Goal: Transaction & Acquisition: Book appointment/travel/reservation

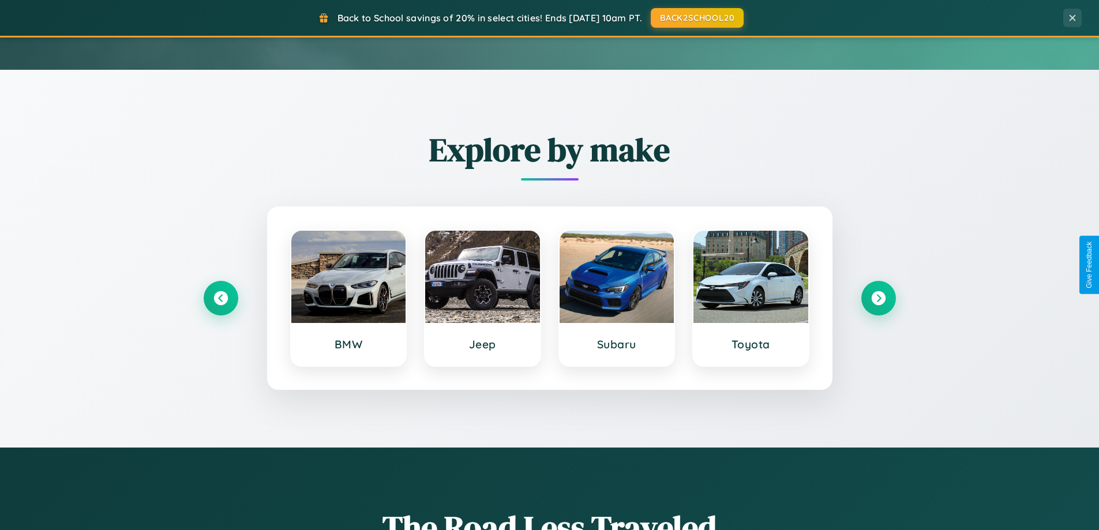
scroll to position [497, 0]
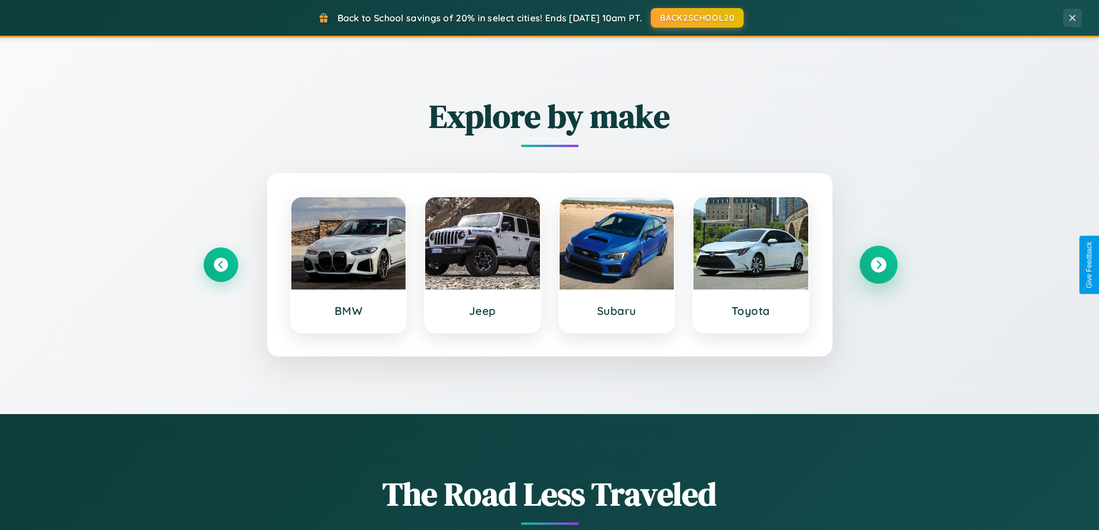
click at [878, 265] on icon at bounding box center [878, 265] width 16 height 16
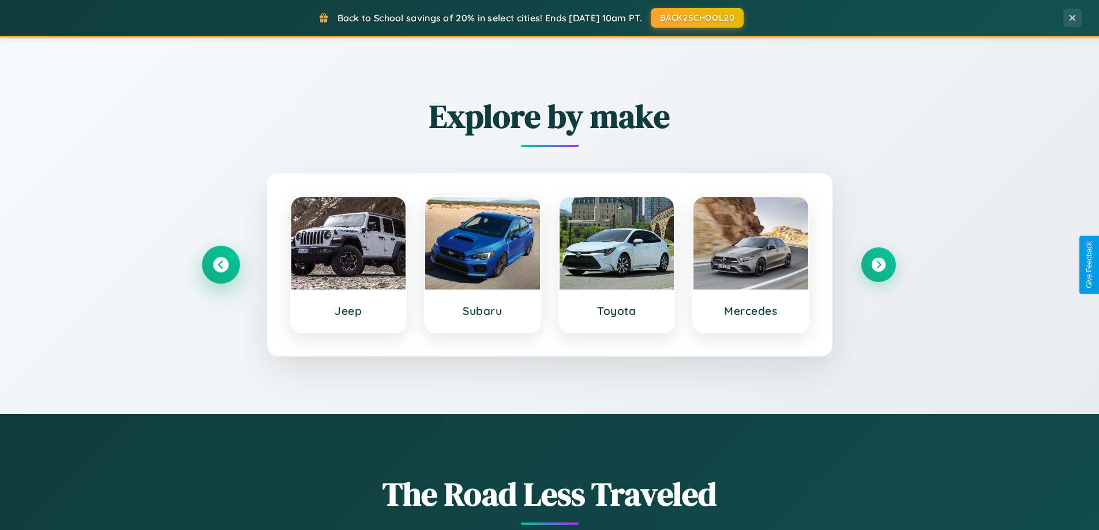
click at [220, 265] on icon at bounding box center [221, 265] width 16 height 16
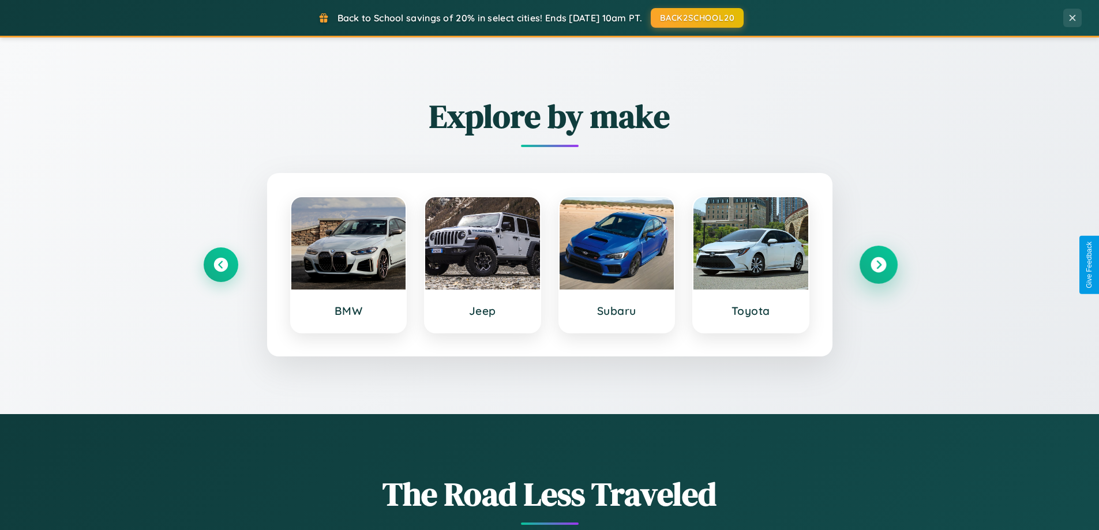
click at [878, 265] on icon at bounding box center [878, 265] width 16 height 16
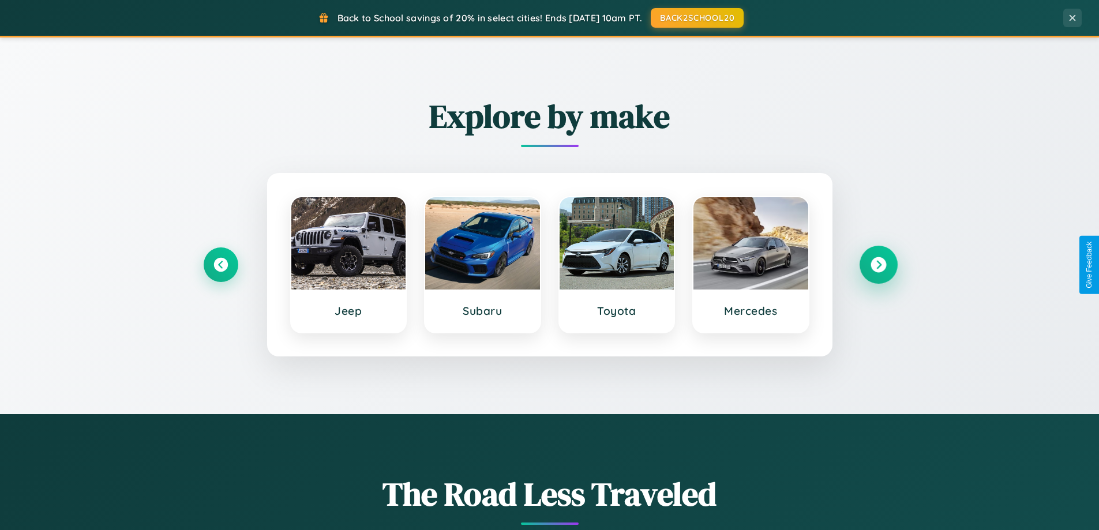
click at [878, 265] on icon at bounding box center [878, 265] width 16 height 16
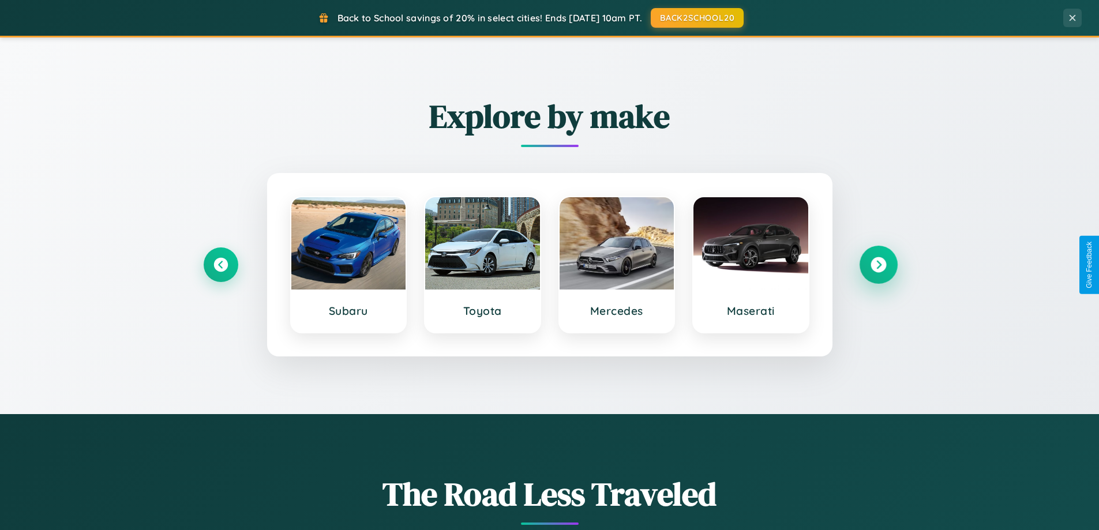
click at [878, 265] on icon at bounding box center [878, 265] width 16 height 16
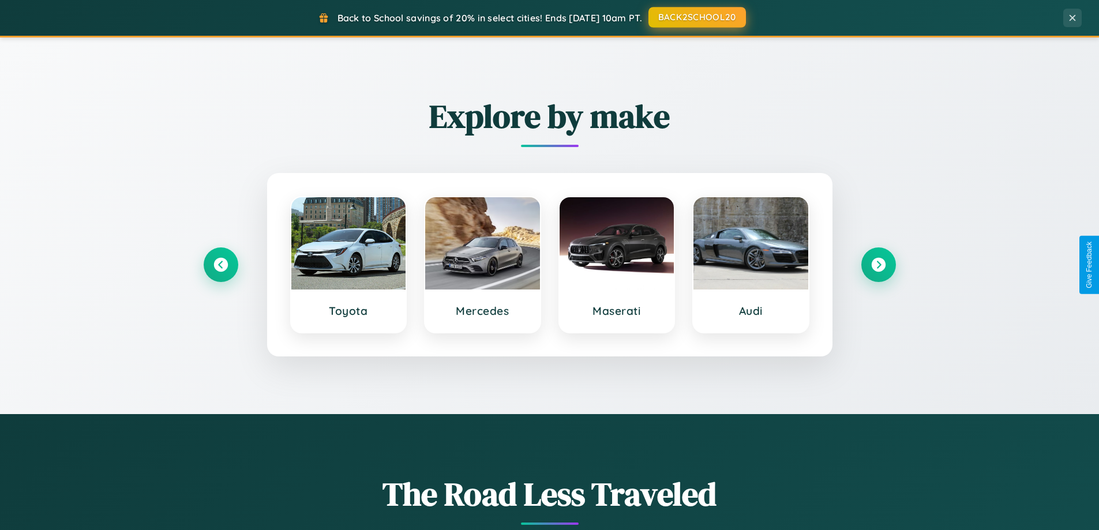
click at [696, 17] on button "BACK2SCHOOL20" at bounding box center [696, 17] width 97 height 21
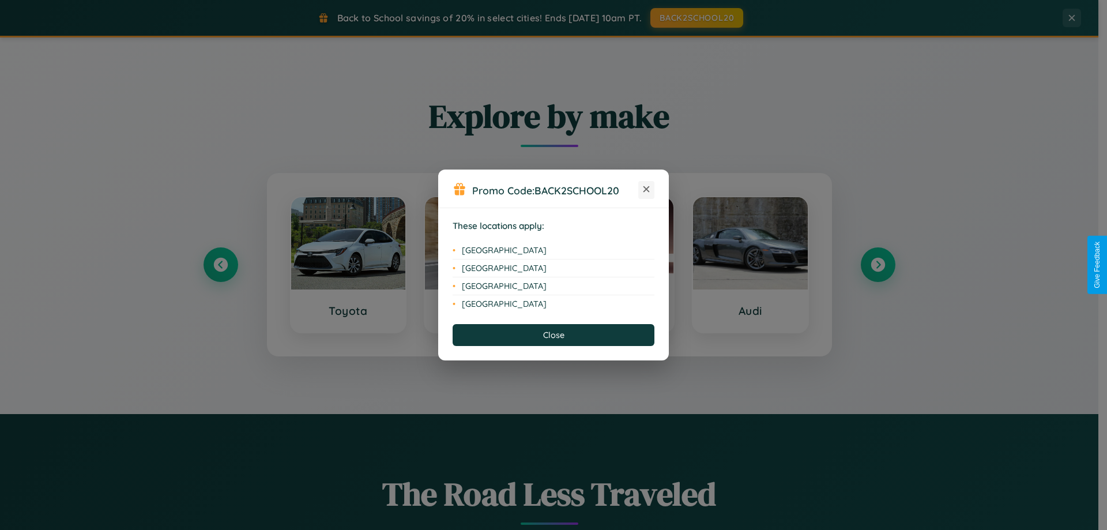
click at [647, 190] on icon at bounding box center [647, 189] width 6 height 6
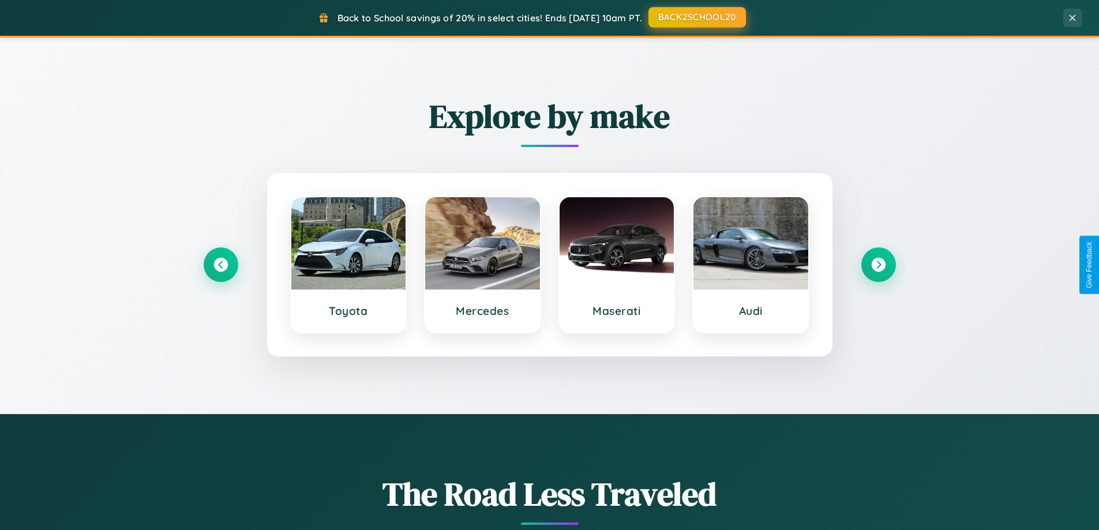
click at [696, 17] on button "BACK2SCHOOL20" at bounding box center [696, 17] width 97 height 21
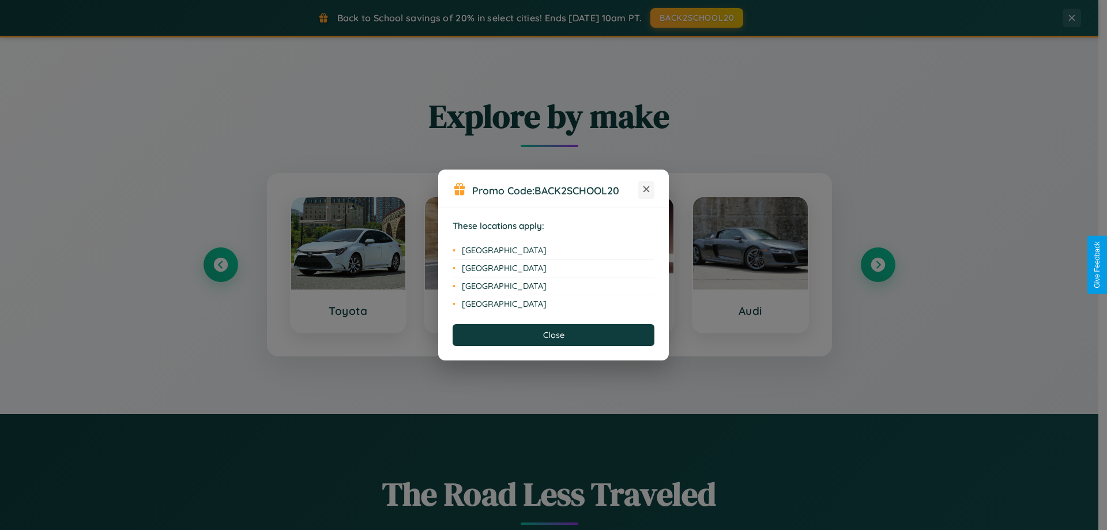
click at [647, 190] on icon at bounding box center [647, 189] width 6 height 6
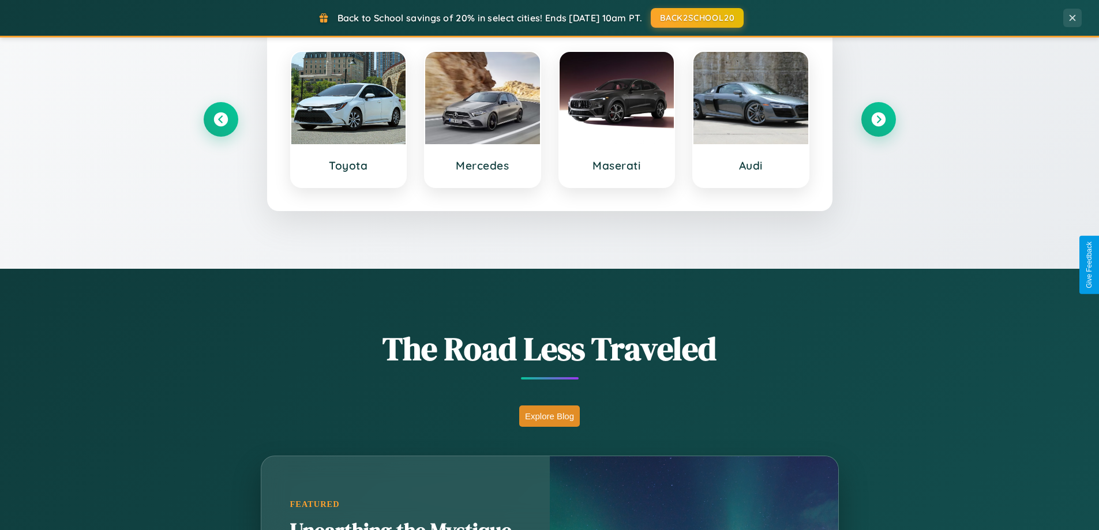
scroll to position [1351, 0]
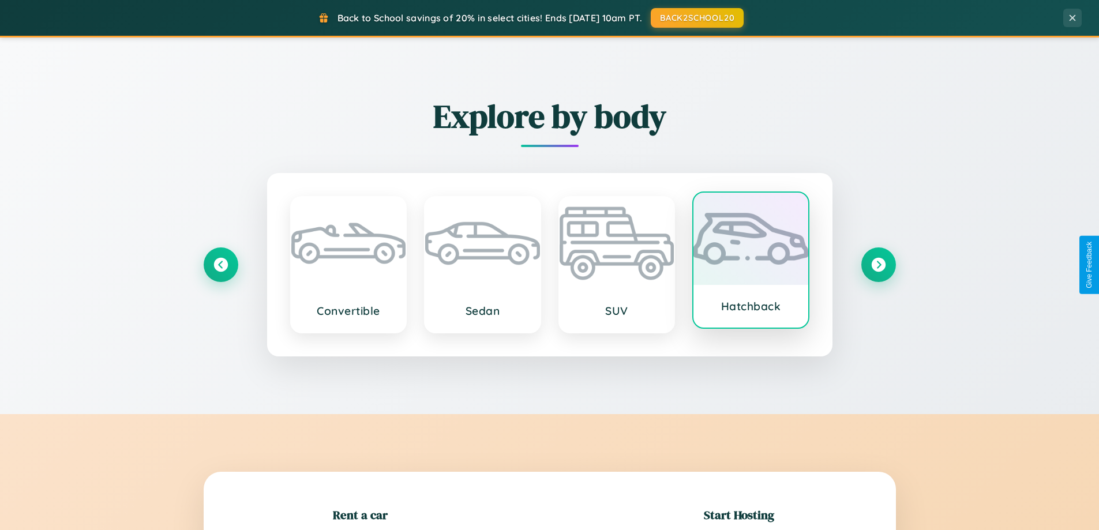
click at [750, 264] on div at bounding box center [750, 239] width 115 height 92
